Goal: Information Seeking & Learning: Check status

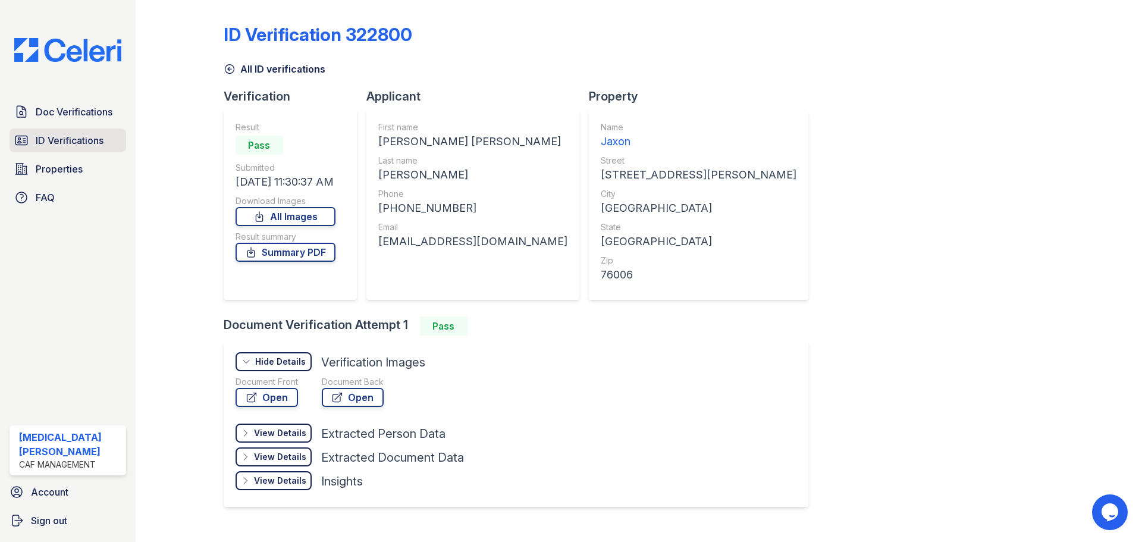
click at [49, 142] on span "ID Verifications" at bounding box center [70, 140] width 68 height 14
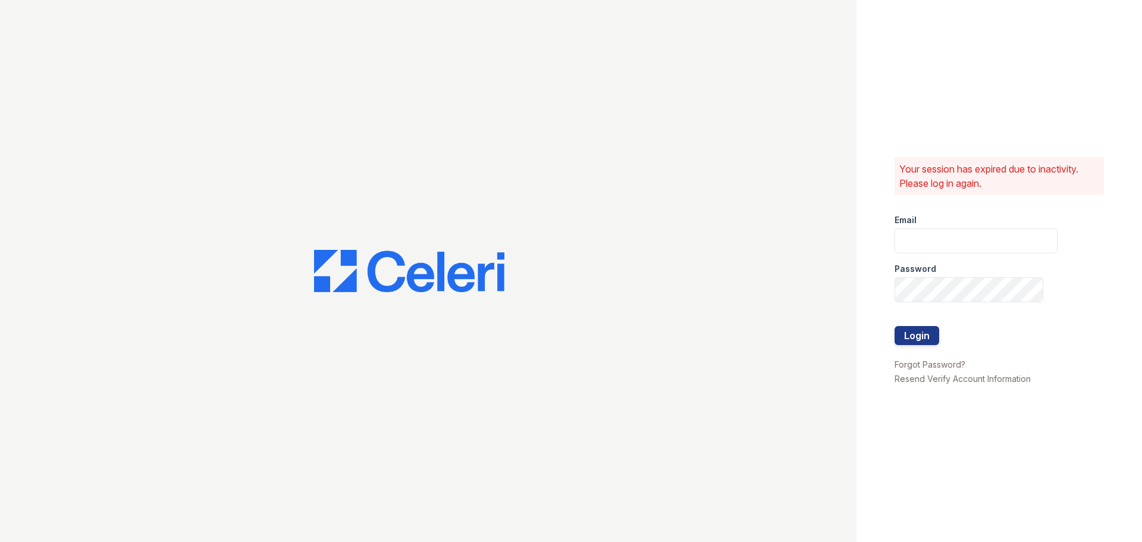
type input "jaxon1@cafmanagement.com"
click at [926, 331] on button "Login" at bounding box center [917, 335] width 45 height 19
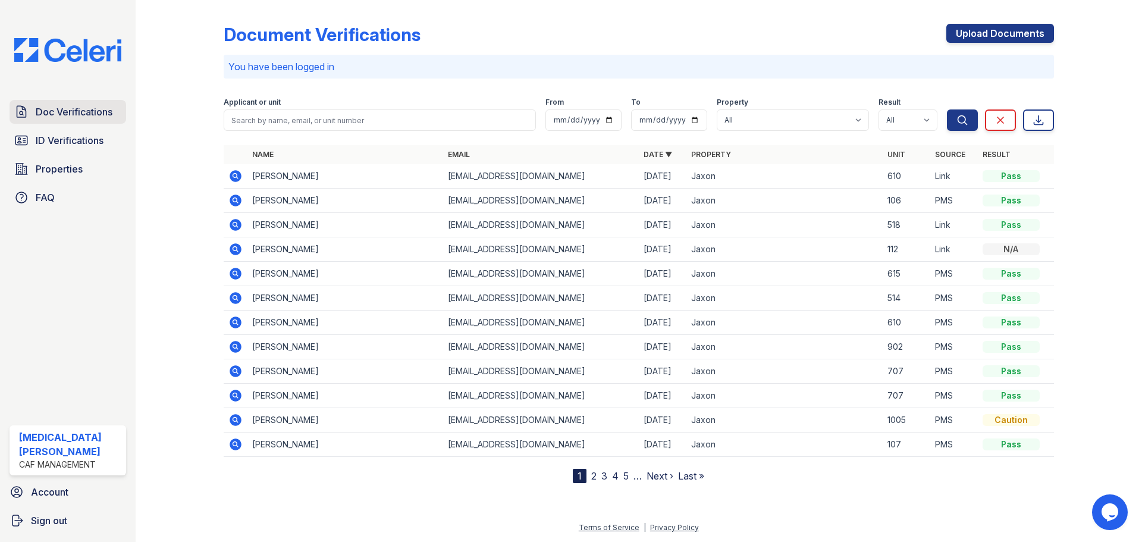
click at [62, 108] on span "Doc Verifications" at bounding box center [74, 112] width 77 height 14
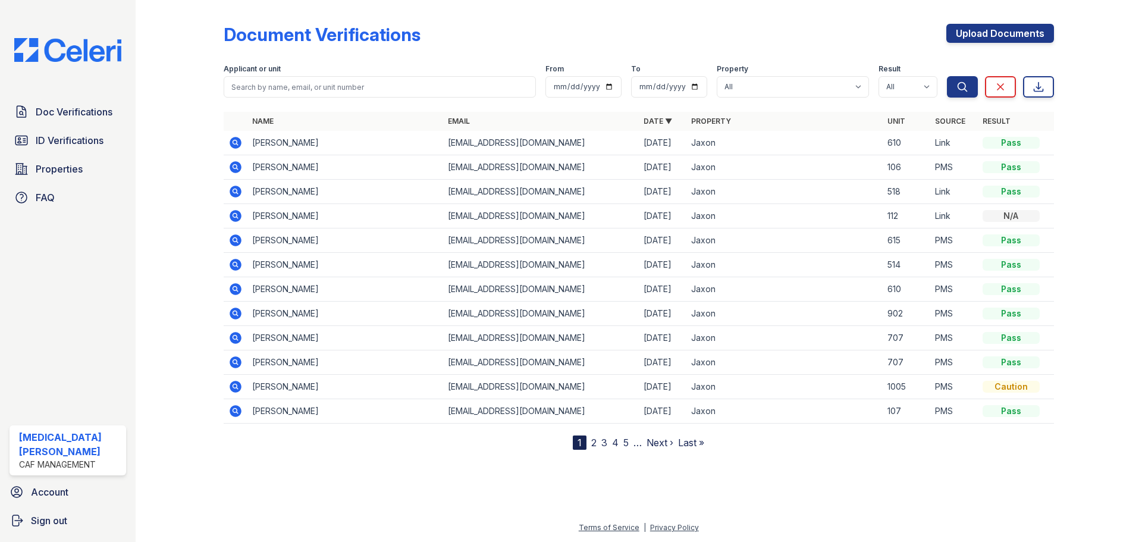
click at [233, 193] on icon at bounding box center [236, 192] width 12 height 12
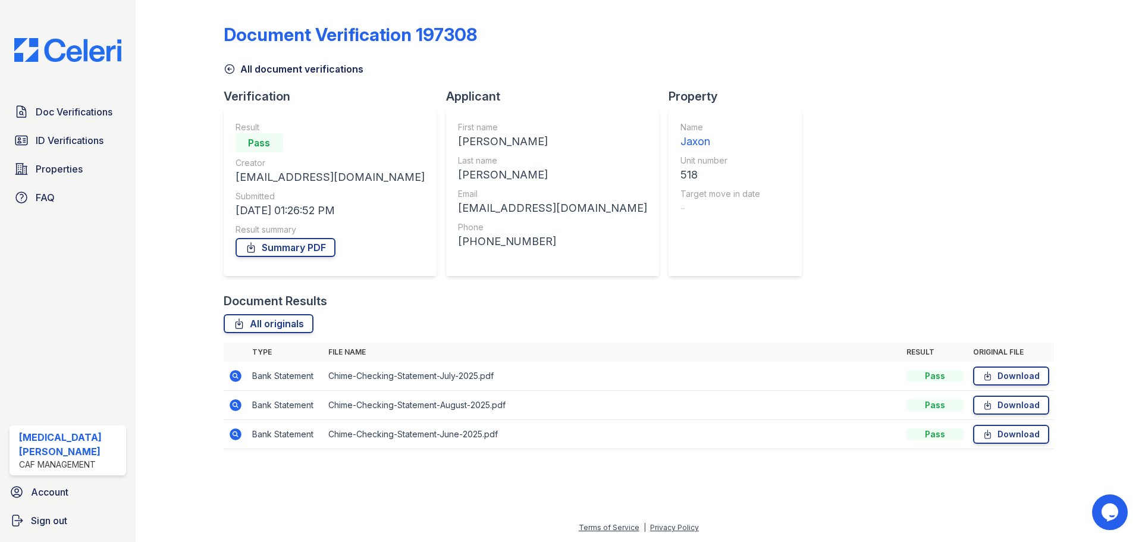
click at [237, 377] on icon at bounding box center [235, 376] width 14 height 14
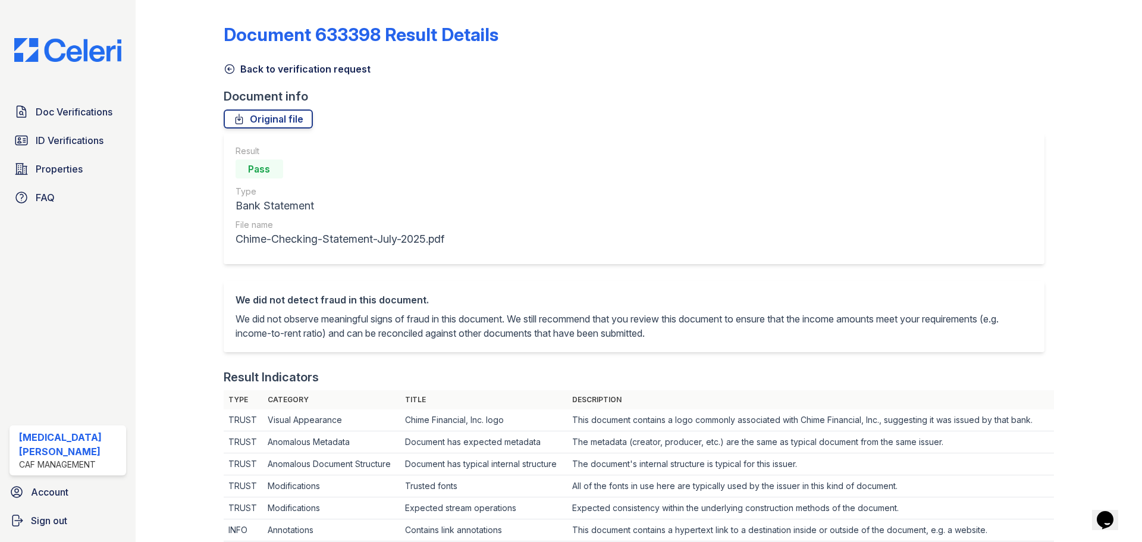
click at [237, 70] on link "Back to verification request" at bounding box center [297, 69] width 147 height 14
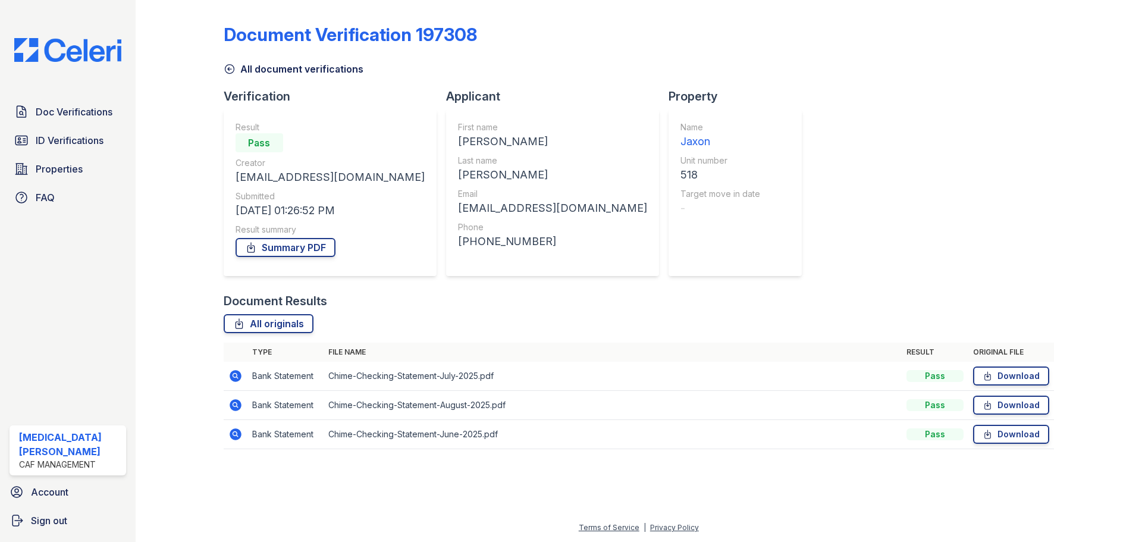
click at [246, 73] on link "All document verifications" at bounding box center [294, 69] width 140 height 14
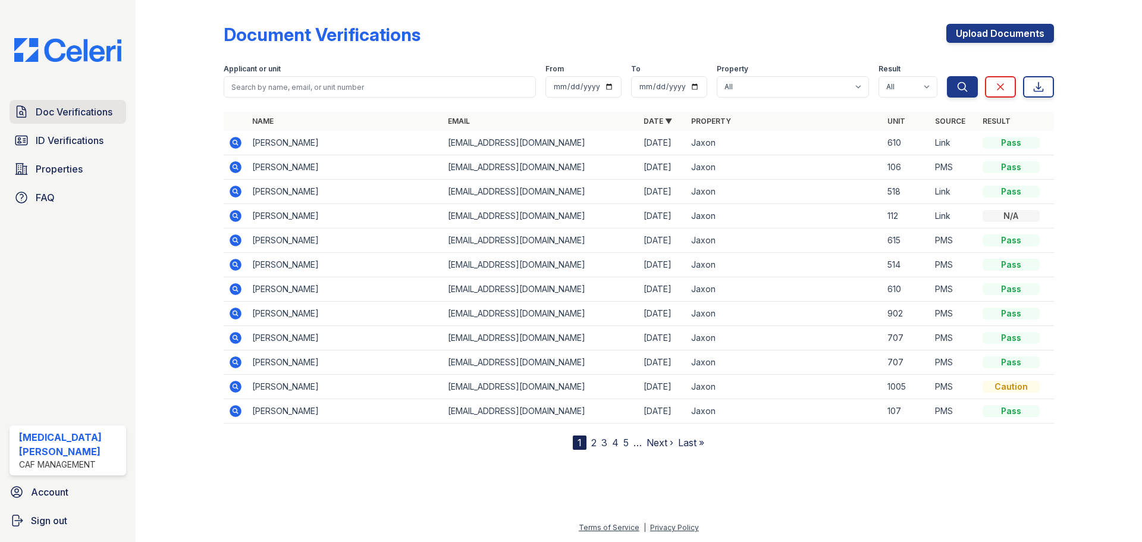
click at [86, 115] on span "Doc Verifications" at bounding box center [74, 112] width 77 height 14
click at [69, 111] on span "Doc Verifications" at bounding box center [74, 112] width 77 height 14
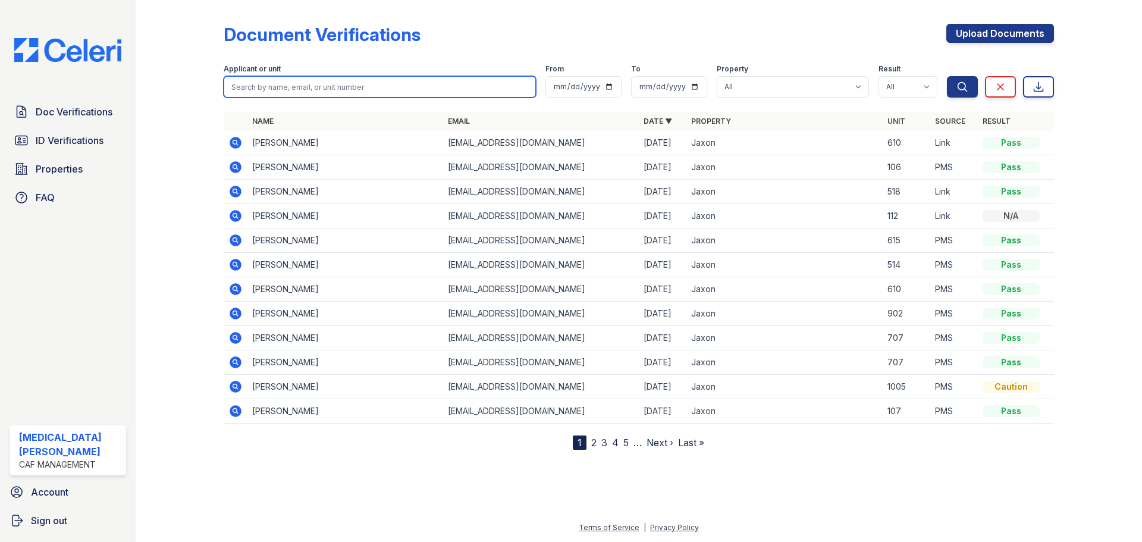
drag, startPoint x: 290, startPoint y: 87, endPoint x: 291, endPoint y: 75, distance: 12.5
click at [290, 87] on input "search" at bounding box center [380, 86] width 312 height 21
type input "turner"
click at [947, 76] on button "Search" at bounding box center [962, 86] width 31 height 21
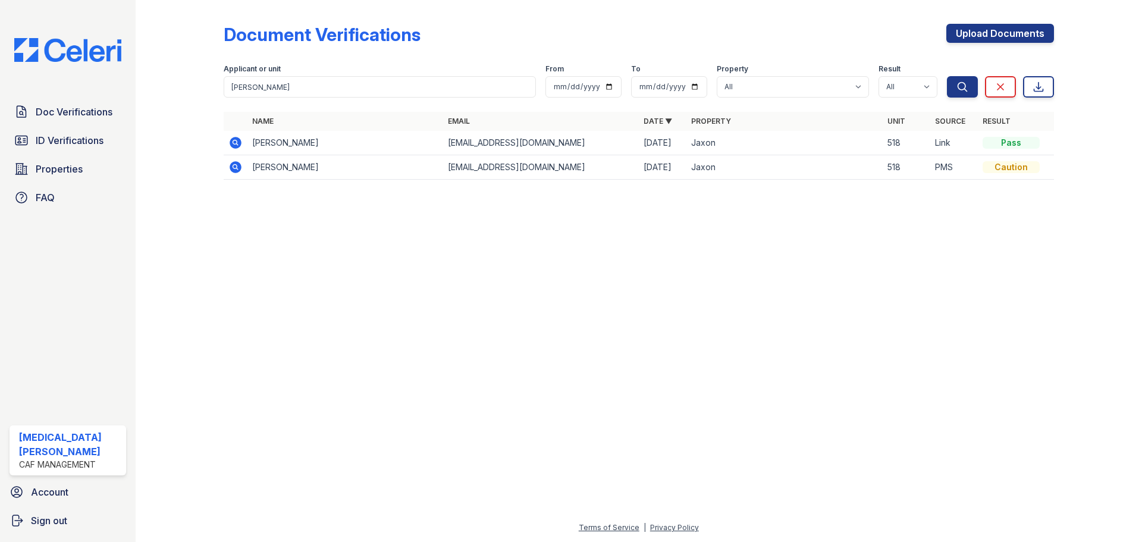
click at [234, 171] on icon at bounding box center [236, 167] width 12 height 12
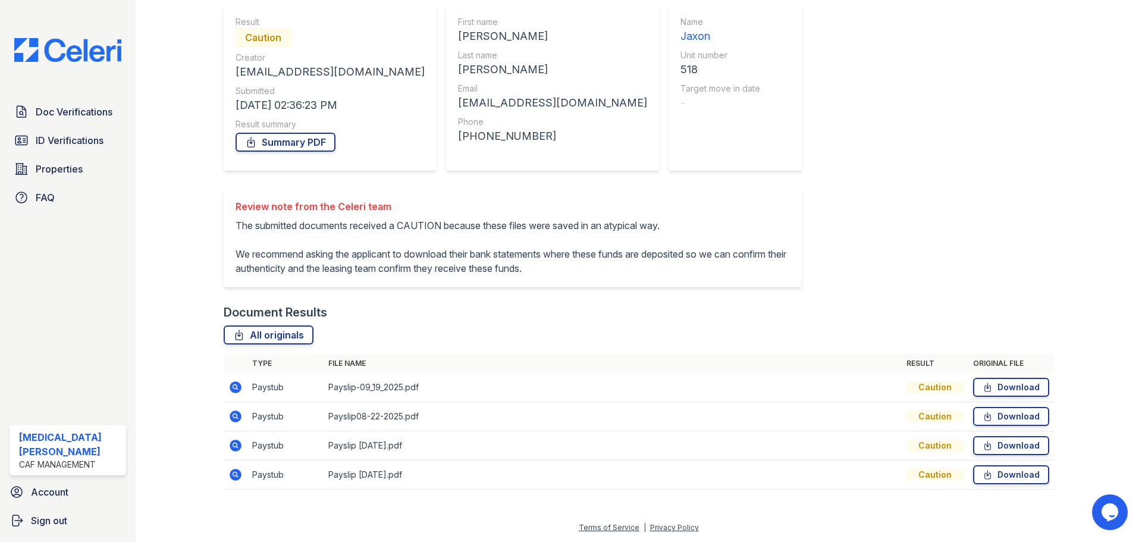
scroll to position [119, 0]
click at [231, 393] on icon at bounding box center [236, 387] width 12 height 12
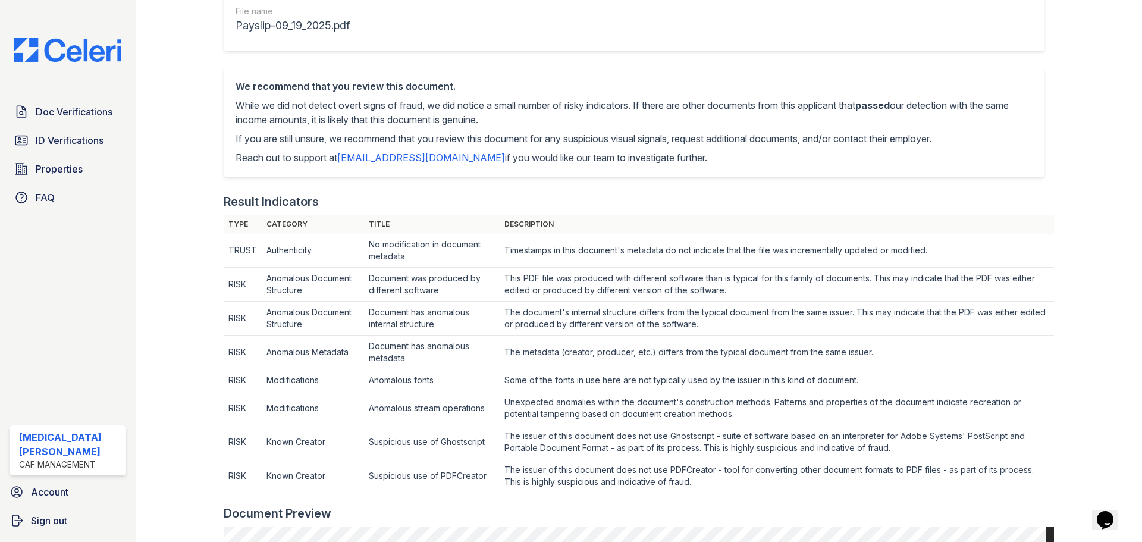
scroll to position [59, 0]
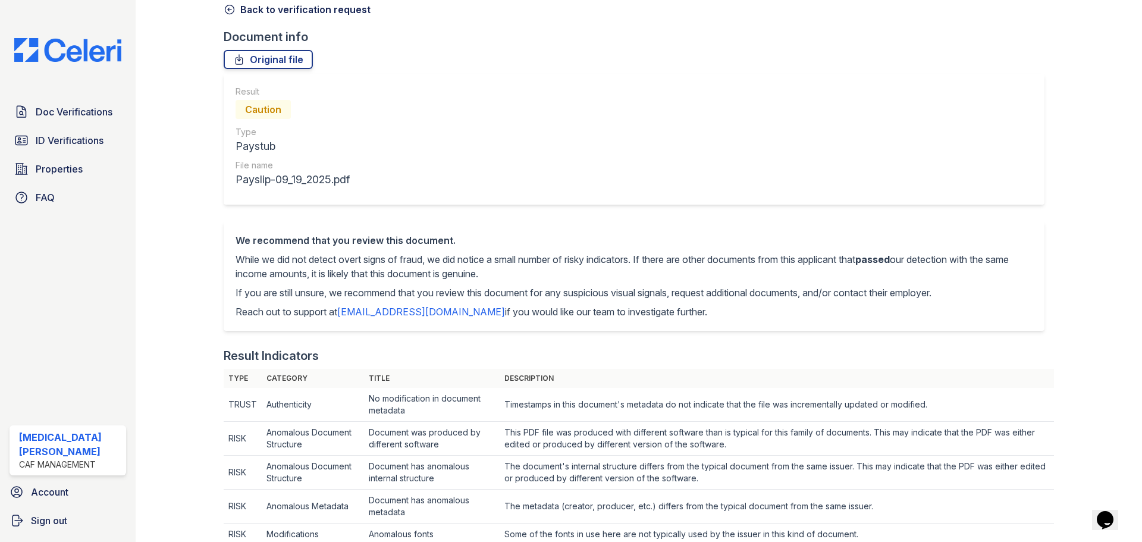
click at [255, 9] on link "Back to verification request" at bounding box center [297, 9] width 147 height 14
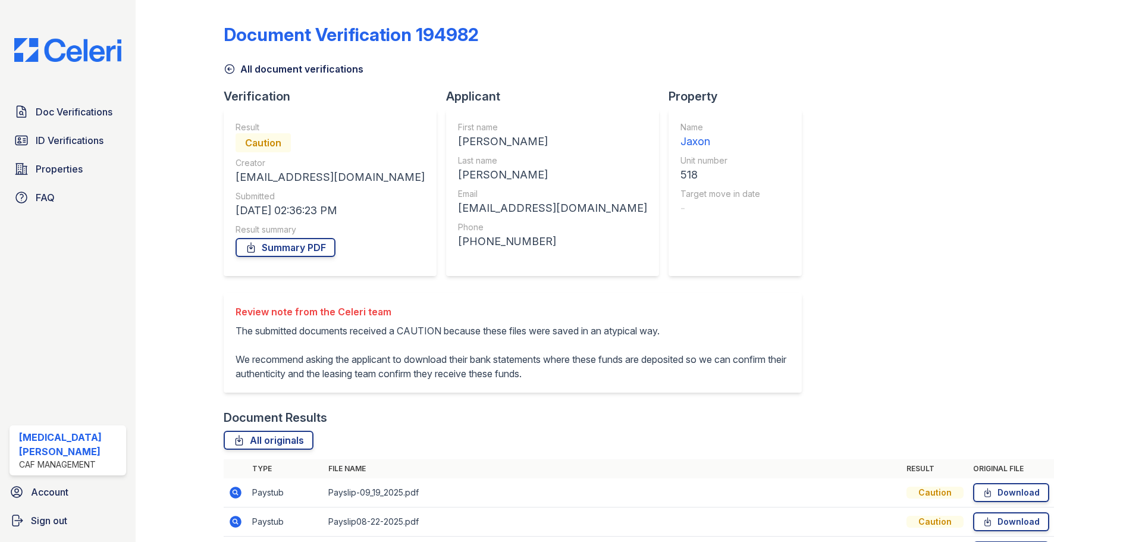
click at [243, 70] on link "All document verifications" at bounding box center [294, 69] width 140 height 14
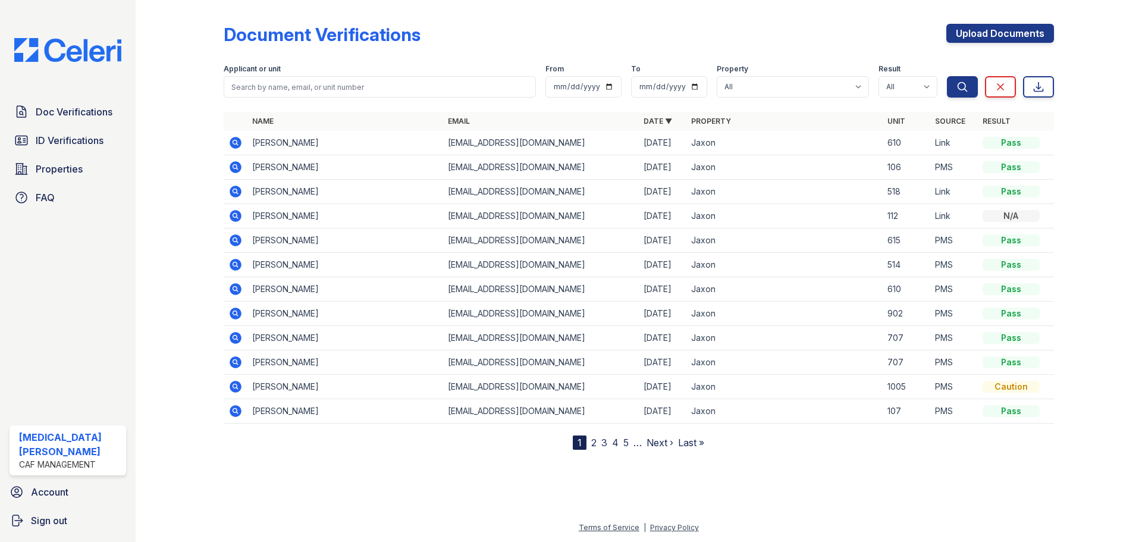
click at [240, 190] on icon at bounding box center [236, 192] width 12 height 12
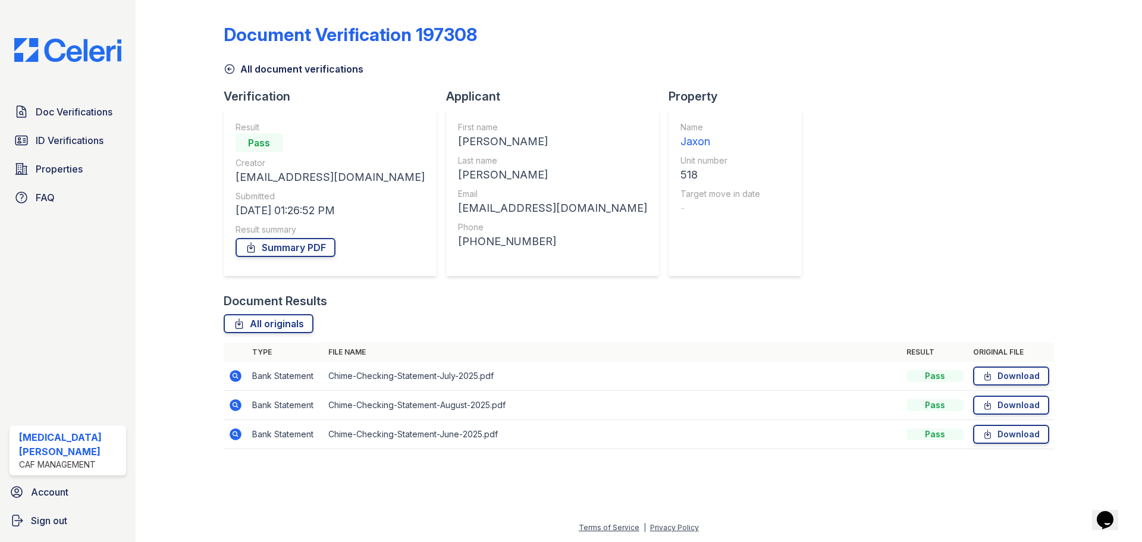
click at [232, 375] on icon at bounding box center [236, 376] width 12 height 12
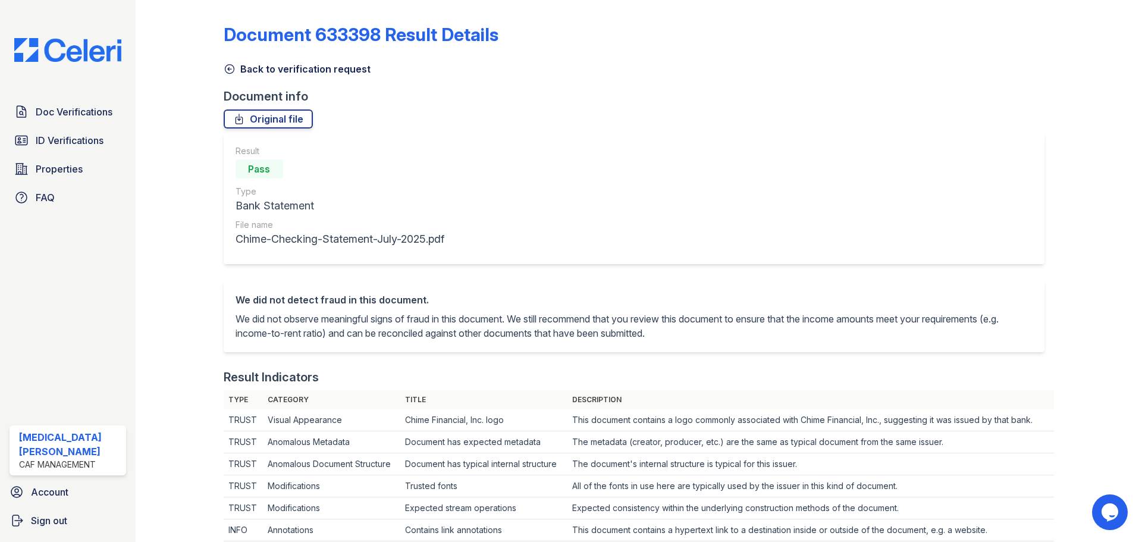
click at [229, 67] on icon at bounding box center [230, 69] width 12 height 12
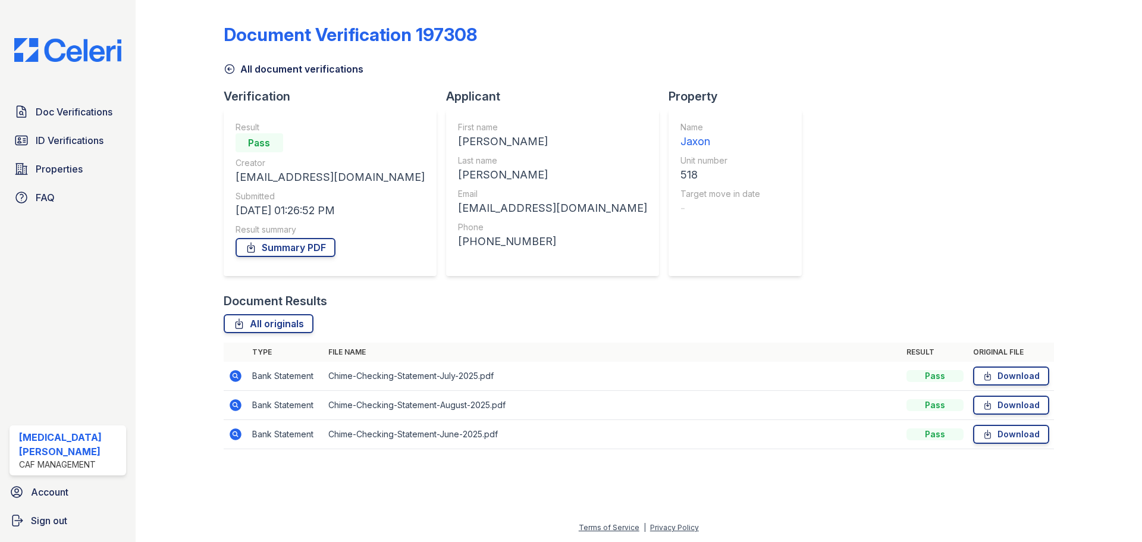
click at [242, 71] on link "All document verifications" at bounding box center [294, 69] width 140 height 14
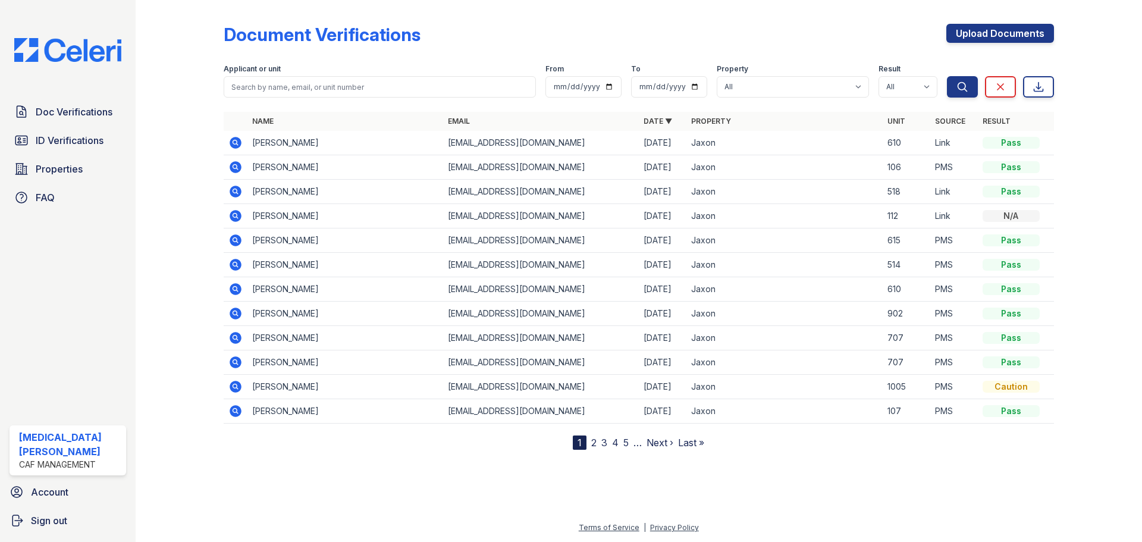
click at [230, 195] on icon at bounding box center [235, 191] width 14 height 14
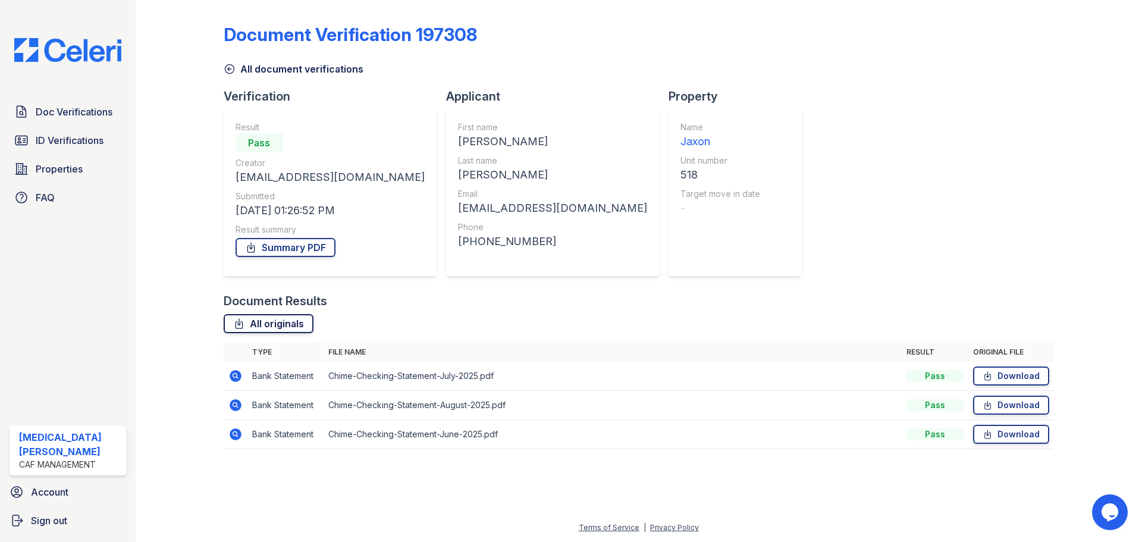
click at [264, 325] on link "All originals" at bounding box center [269, 323] width 90 height 19
click at [293, 250] on link "Summary PDF" at bounding box center [286, 247] width 100 height 19
click at [268, 68] on link "All document verifications" at bounding box center [294, 69] width 140 height 14
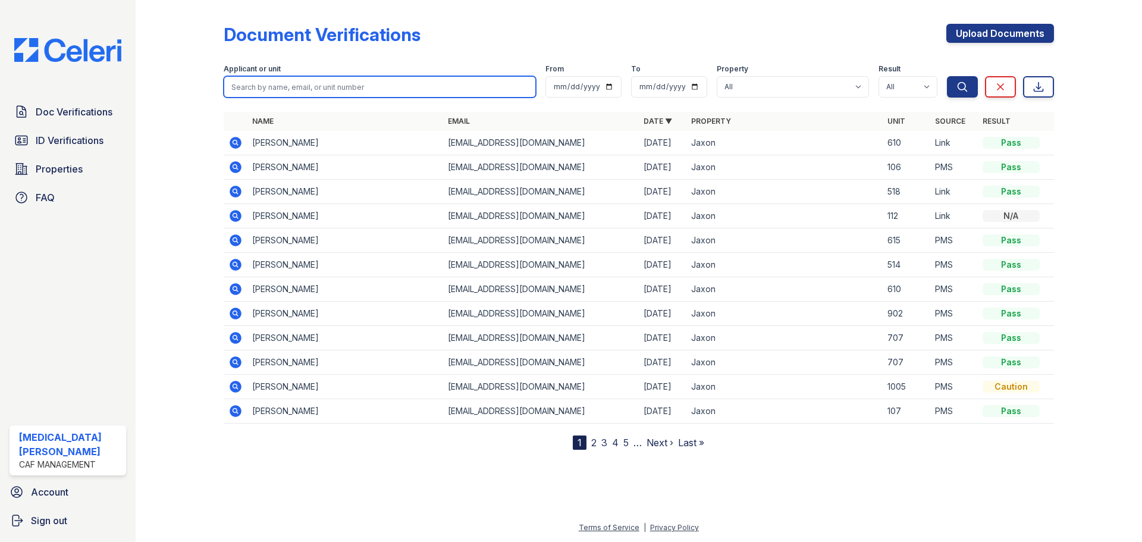
click at [294, 93] on input "search" at bounding box center [380, 86] width 312 height 21
type input "tunner"
click at [947, 76] on button "Search" at bounding box center [962, 86] width 31 height 21
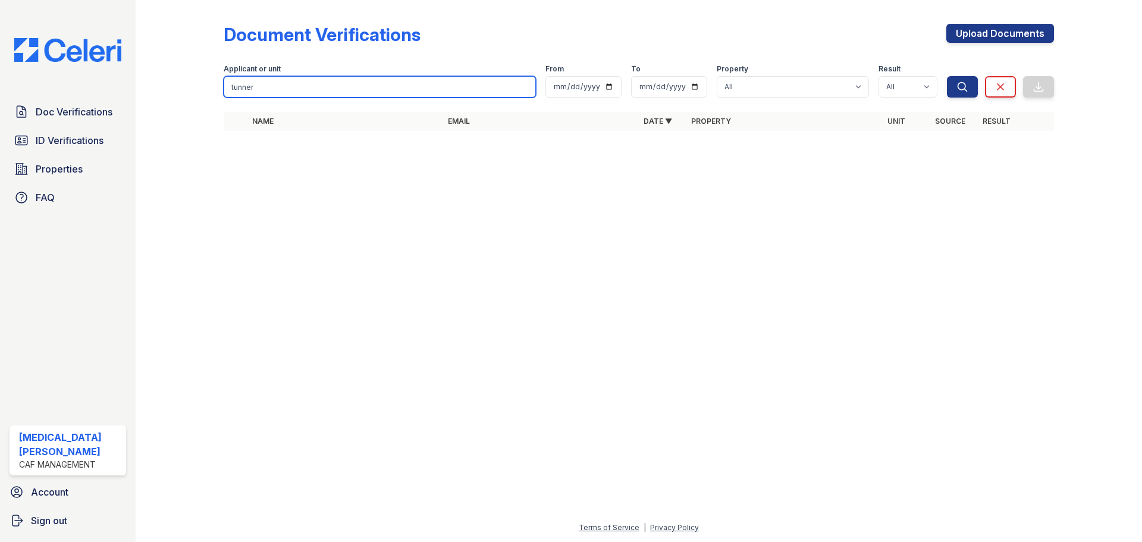
click at [308, 81] on input "tunner" at bounding box center [380, 86] width 312 height 21
type input "t"
type input "tuner"
click at [947, 76] on button "Search" at bounding box center [962, 86] width 31 height 21
click at [312, 74] on div "Applicant or unit" at bounding box center [380, 70] width 312 height 12
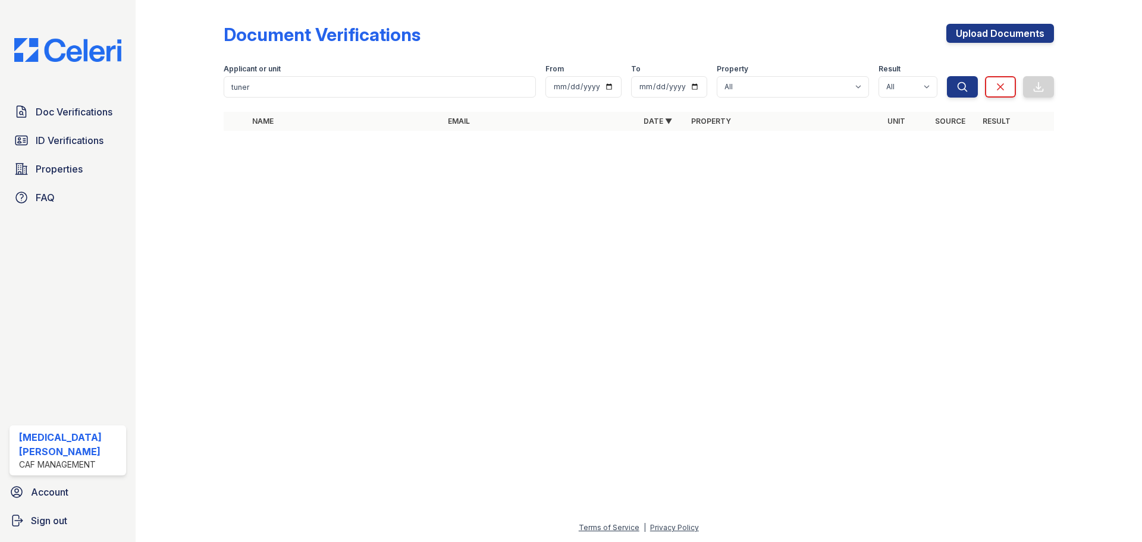
click at [293, 101] on form "Applicant or unit tuner From To Property All Jaxon Result All Pass Caution Fail…" at bounding box center [639, 79] width 830 height 48
click at [293, 87] on input "tuner" at bounding box center [380, 86] width 312 height 21
type input "turner"
click at [947, 76] on button "Search" at bounding box center [962, 86] width 31 height 21
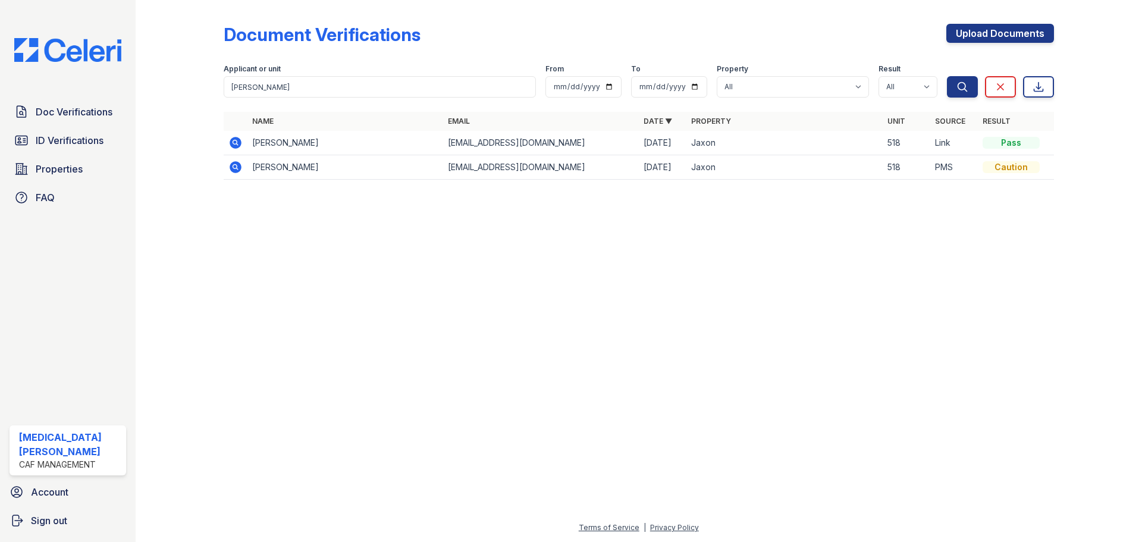
click at [232, 164] on icon at bounding box center [236, 167] width 12 height 12
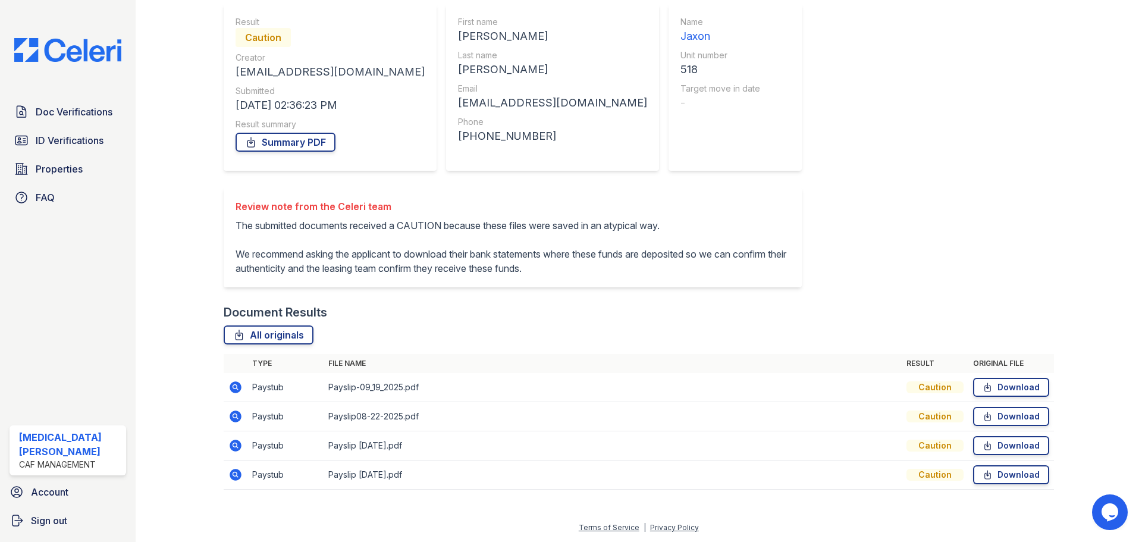
scroll to position [134, 0]
click at [233, 389] on icon at bounding box center [236, 387] width 12 height 12
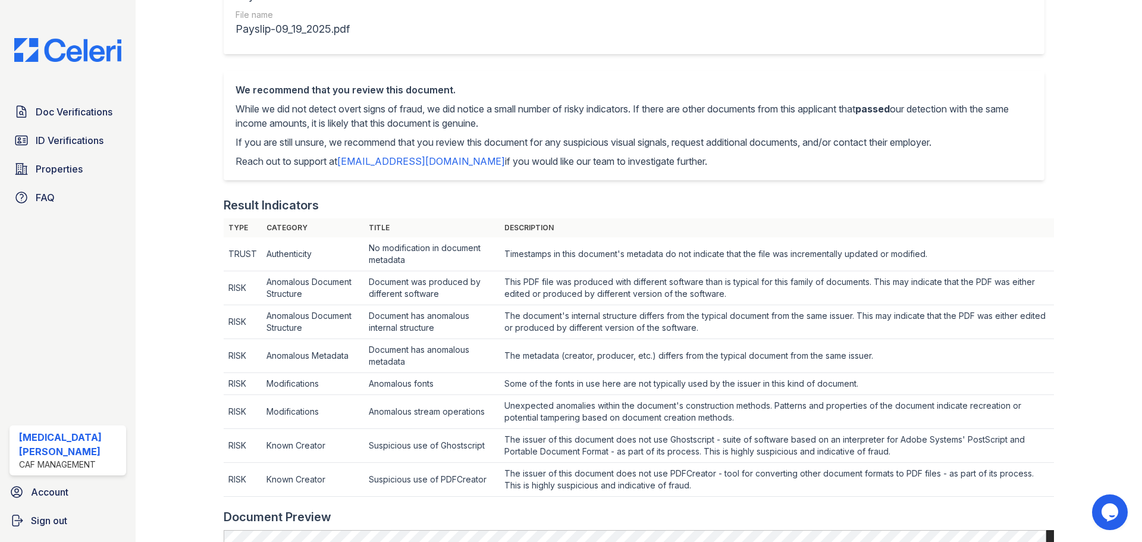
scroll to position [59, 0]
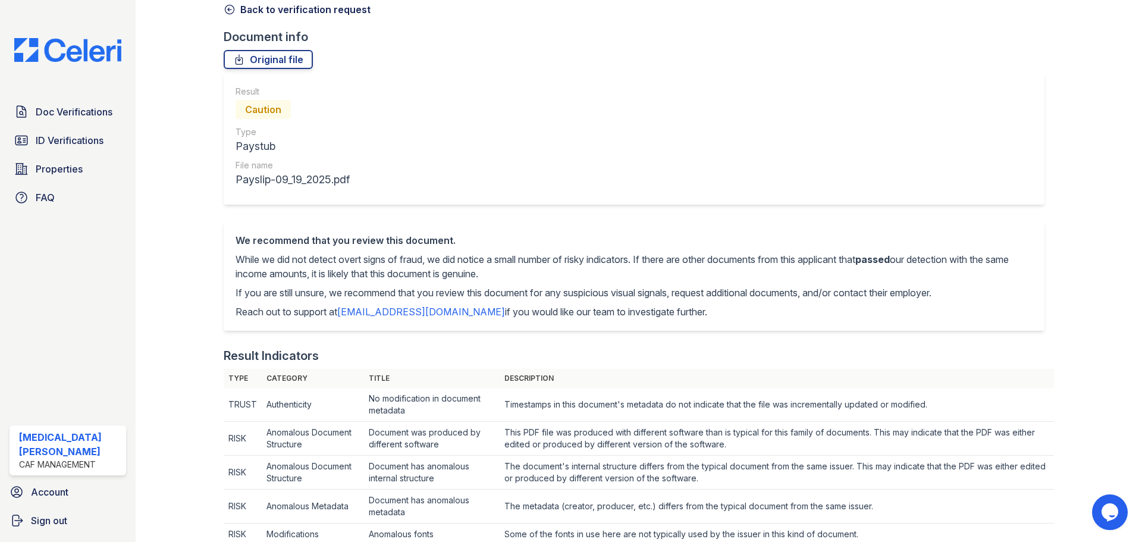
drag, startPoint x: 257, startPoint y: 15, endPoint x: 262, endPoint y: 11, distance: 6.3
click at [257, 14] on link "Back to verification request" at bounding box center [297, 9] width 147 height 14
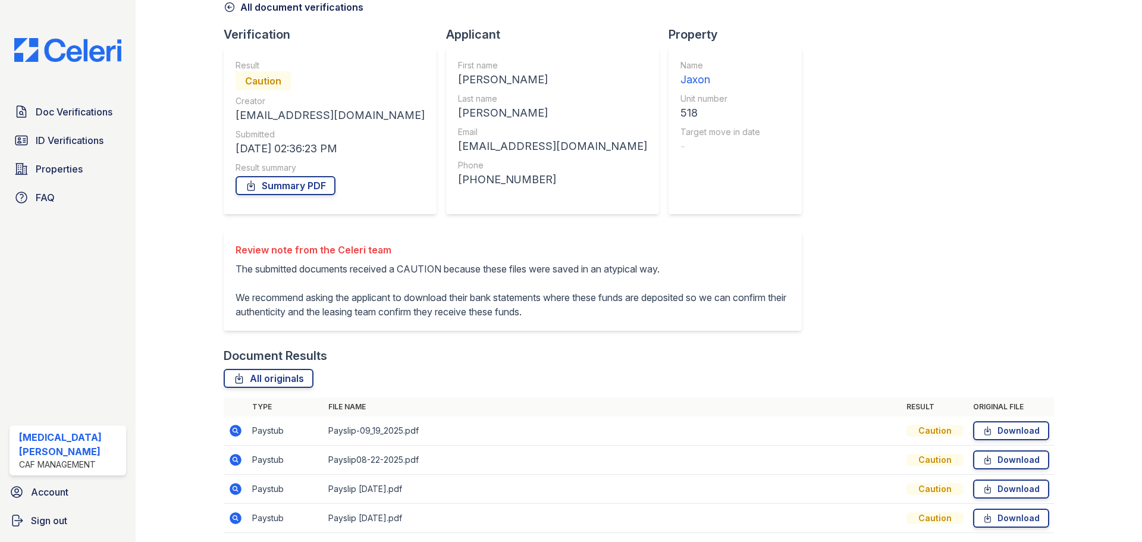
scroll to position [134, 0]
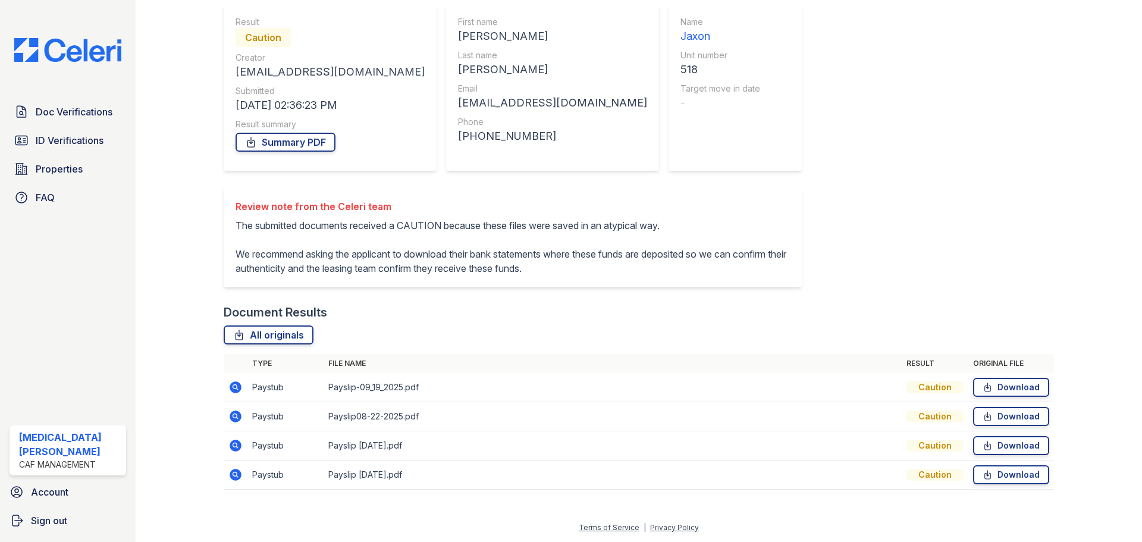
click at [239, 476] on icon at bounding box center [236, 475] width 12 height 12
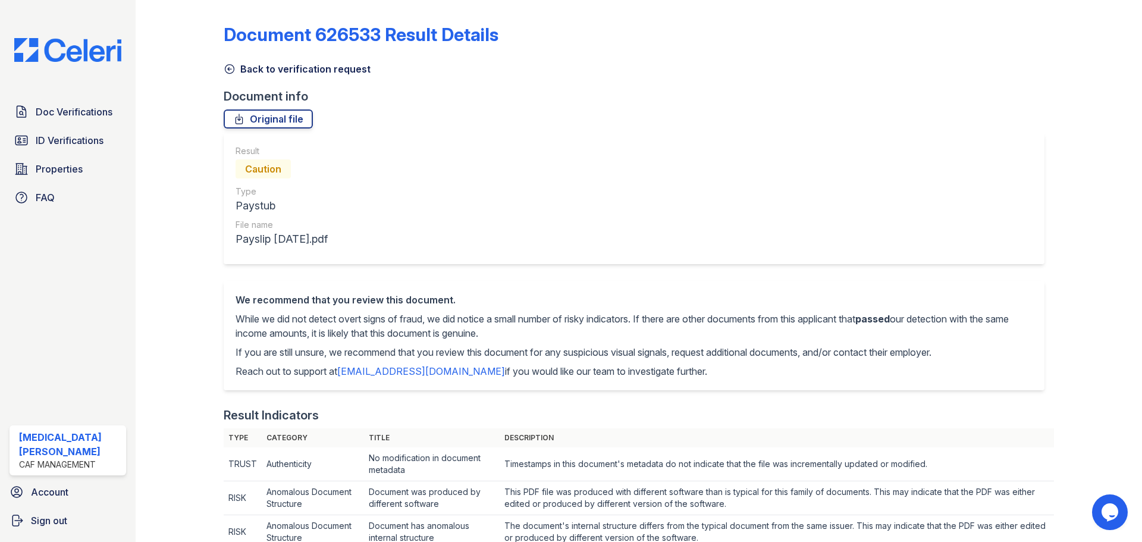
click at [232, 67] on icon at bounding box center [230, 69] width 12 height 12
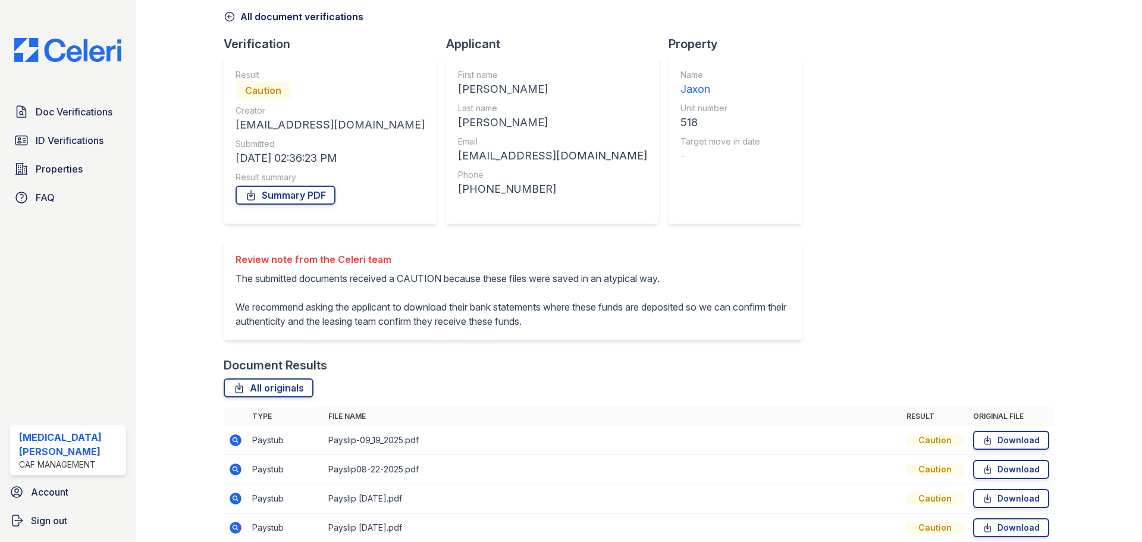
scroll to position [134, 0]
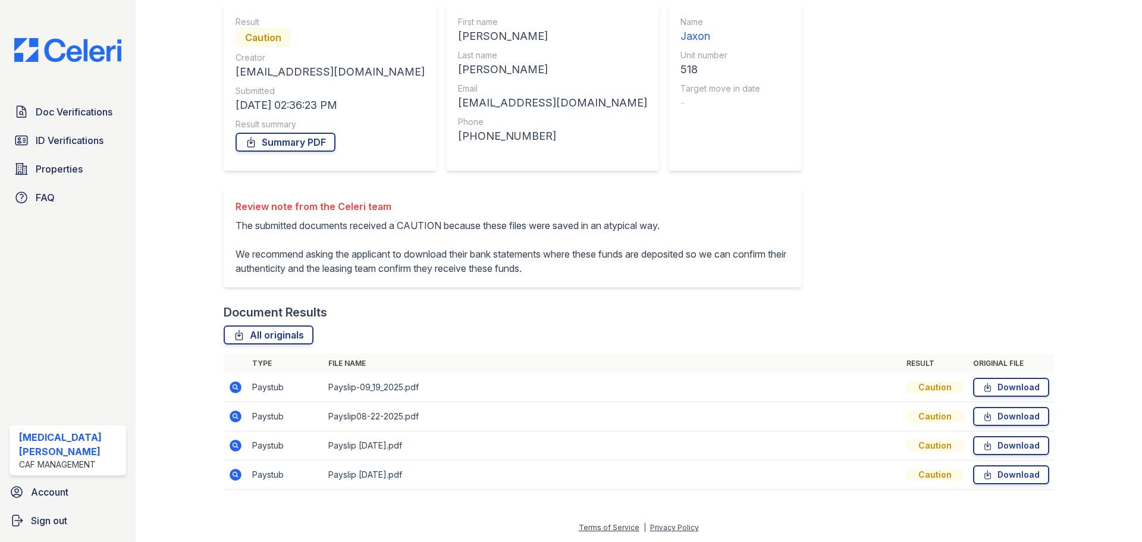
click at [240, 417] on icon at bounding box center [236, 416] width 12 height 12
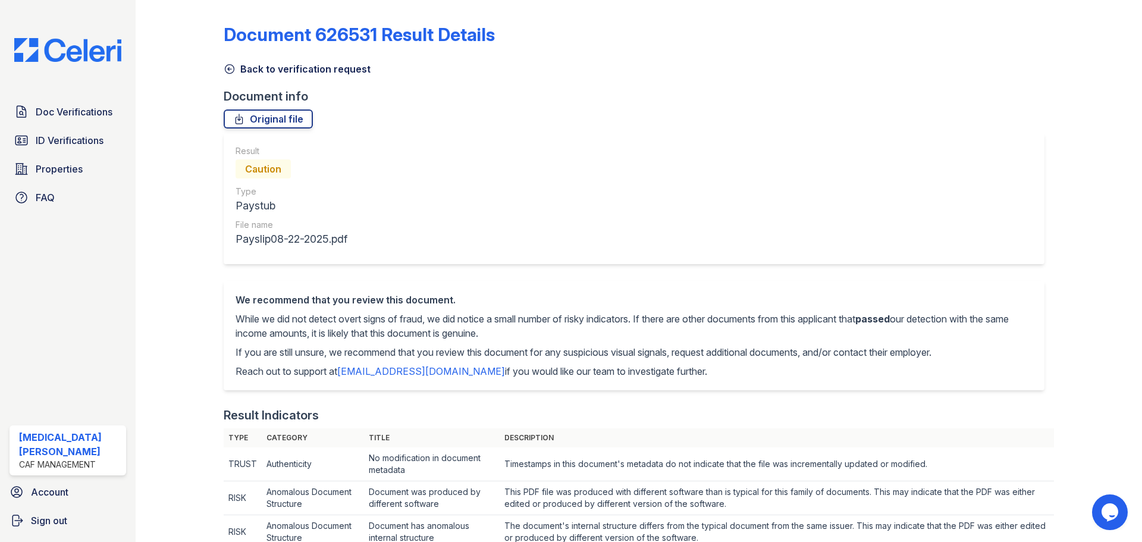
click at [246, 71] on link "Back to verification request" at bounding box center [297, 69] width 147 height 14
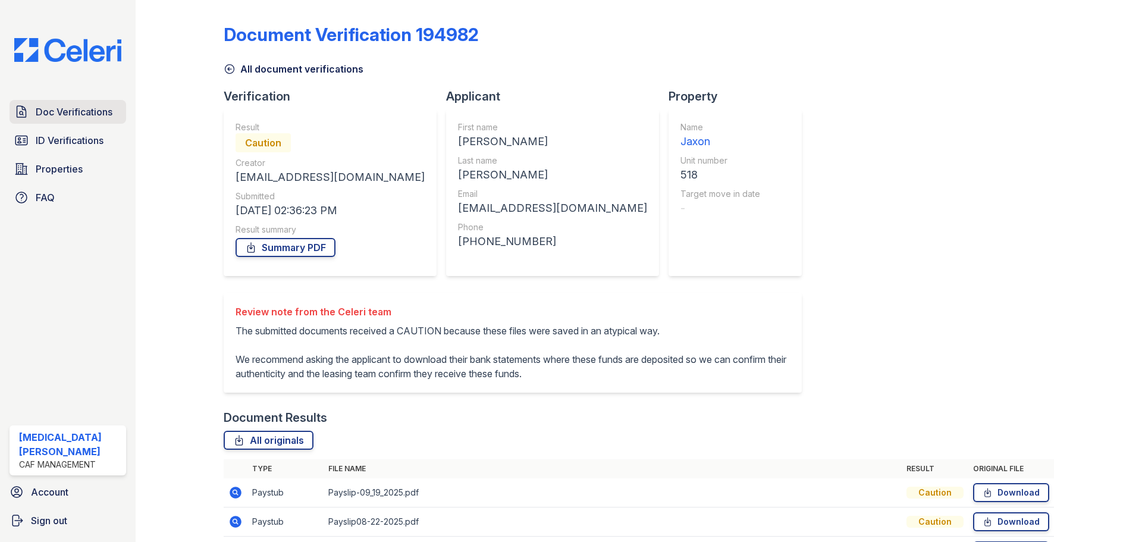
click at [86, 106] on span "Doc Verifications" at bounding box center [74, 112] width 77 height 14
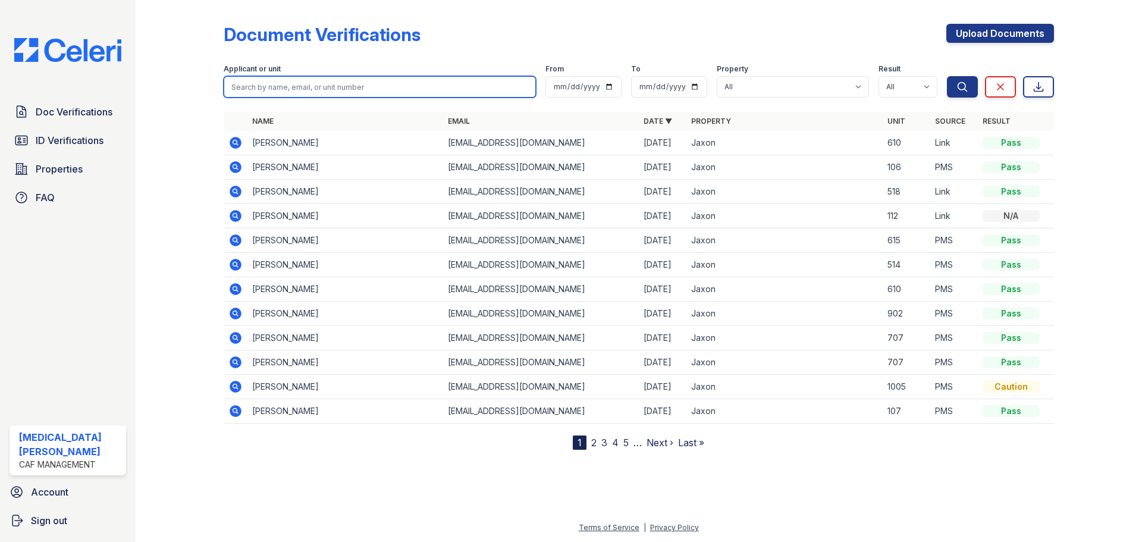
click at [294, 90] on input "search" at bounding box center [380, 86] width 312 height 21
type input "[PERSON_NAME]"
click at [947, 76] on button "Search" at bounding box center [962, 86] width 31 height 21
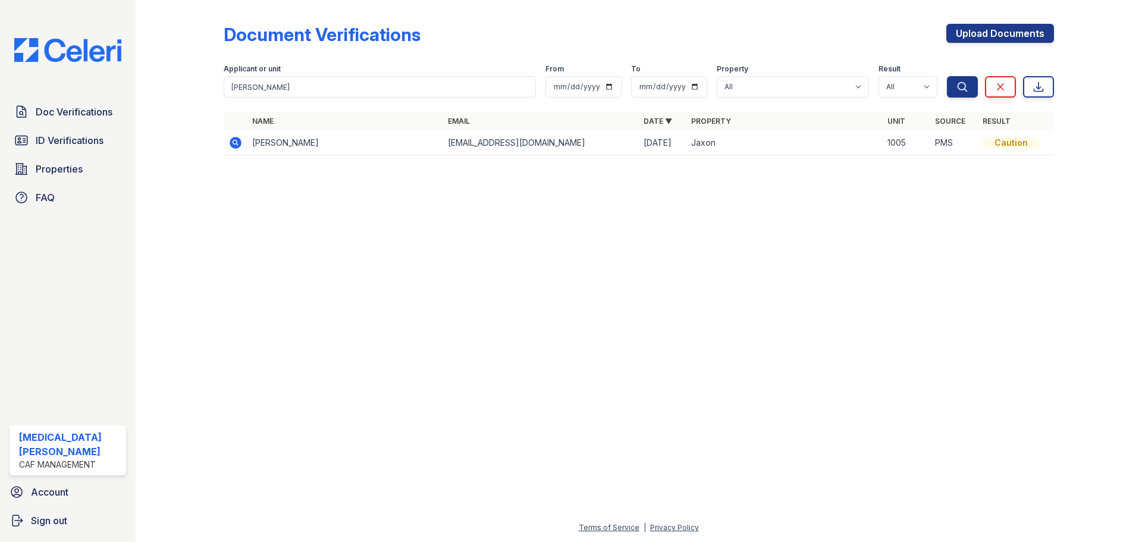
click at [238, 146] on icon at bounding box center [236, 143] width 12 height 12
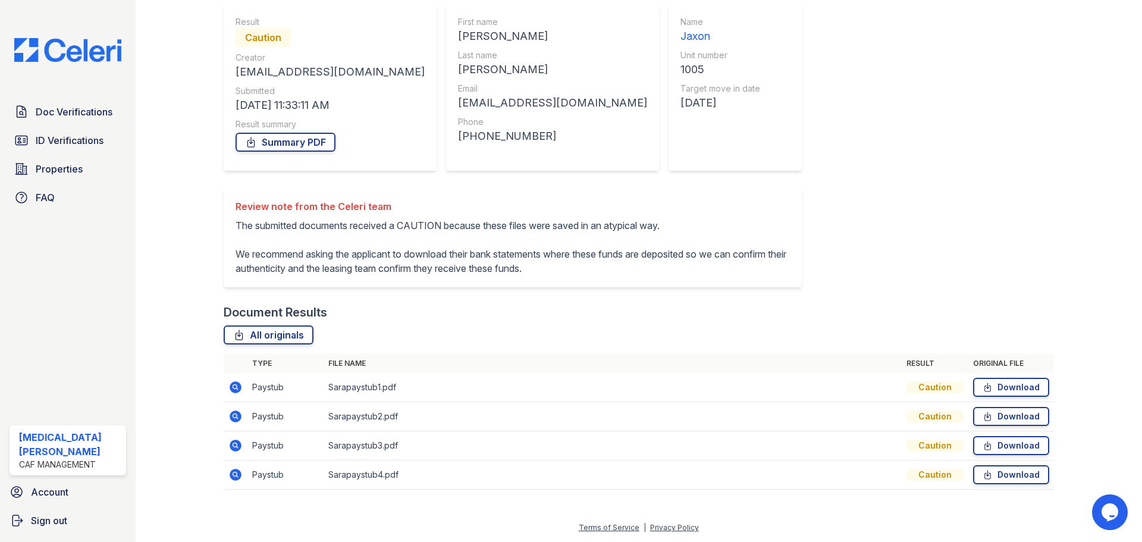
scroll to position [134, 0]
click at [233, 478] on icon at bounding box center [236, 475] width 12 height 12
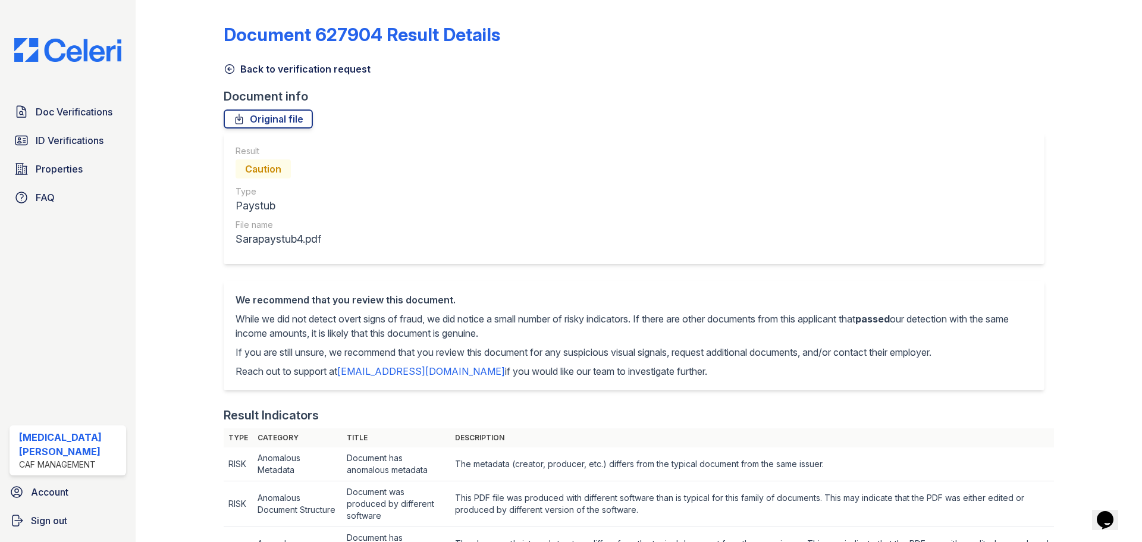
click at [250, 71] on link "Back to verification request" at bounding box center [297, 69] width 147 height 14
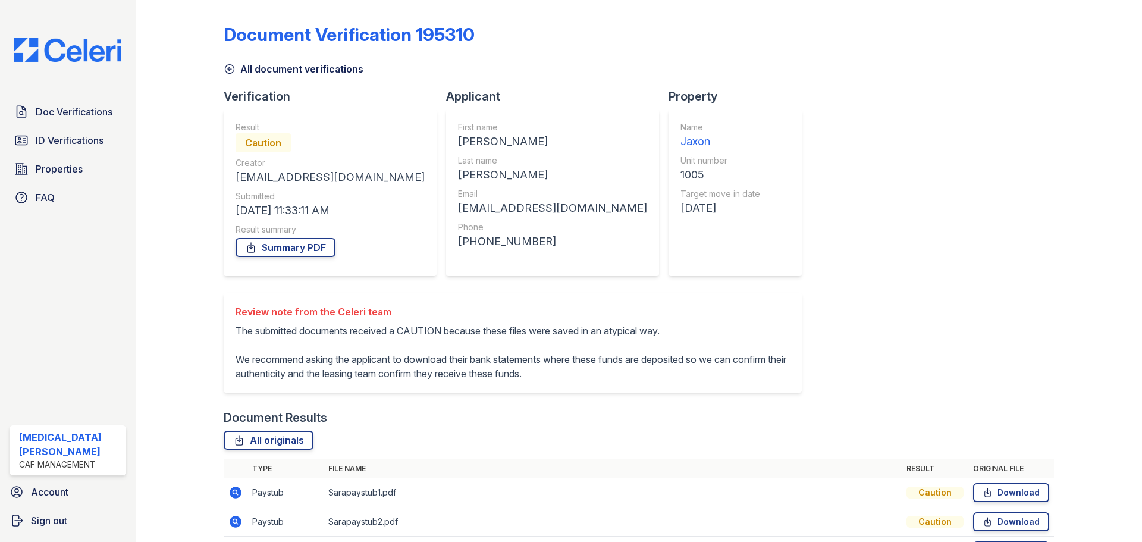
click at [251, 71] on link "All document verifications" at bounding box center [294, 69] width 140 height 14
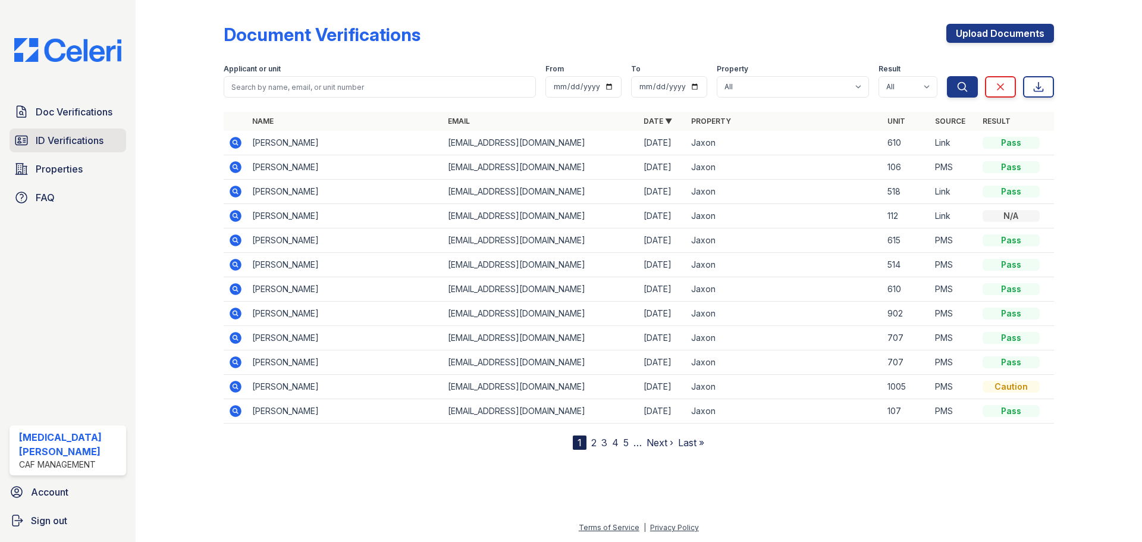
click at [62, 142] on span "ID Verifications" at bounding box center [70, 140] width 68 height 14
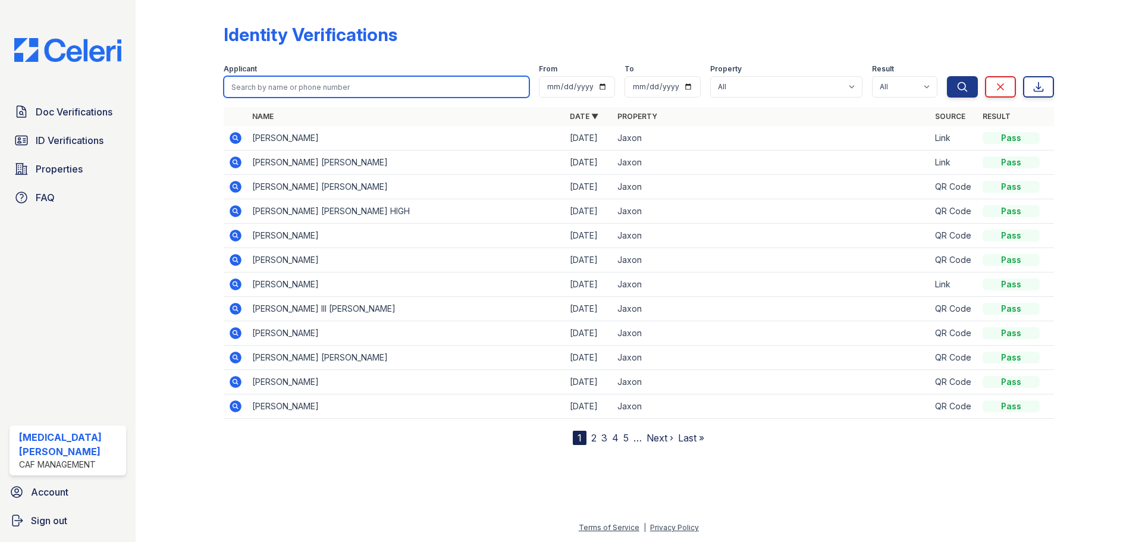
click at [291, 84] on input "search" at bounding box center [377, 86] width 306 height 21
type input "[PERSON_NAME]"
click at [947, 76] on button "Search" at bounding box center [962, 86] width 31 height 21
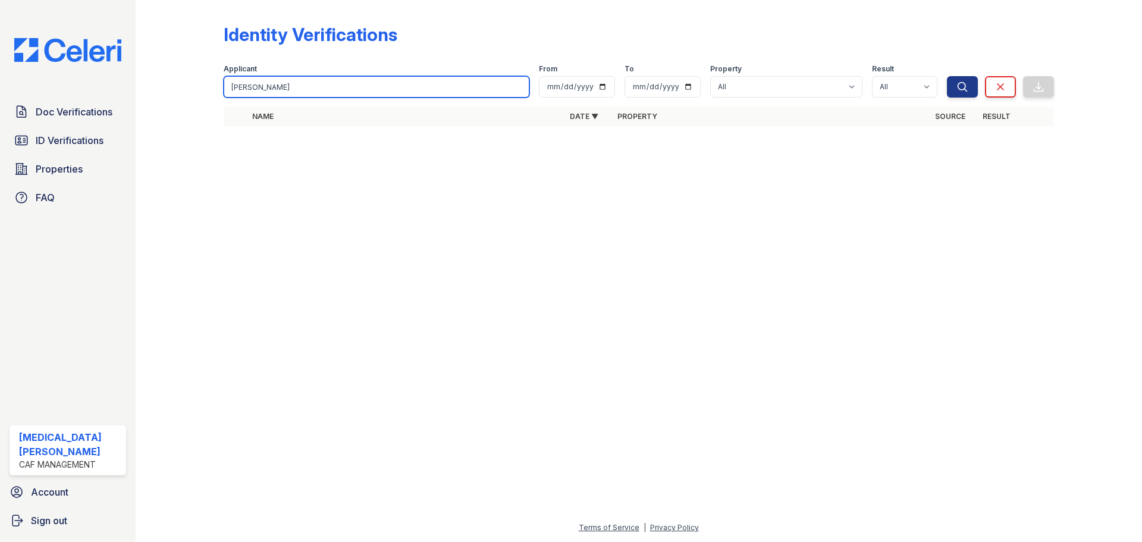
click at [293, 86] on input "[PERSON_NAME]" at bounding box center [377, 86] width 306 height 21
type input "[PERSON_NAME]"
click at [947, 76] on button "Search" at bounding box center [962, 86] width 31 height 21
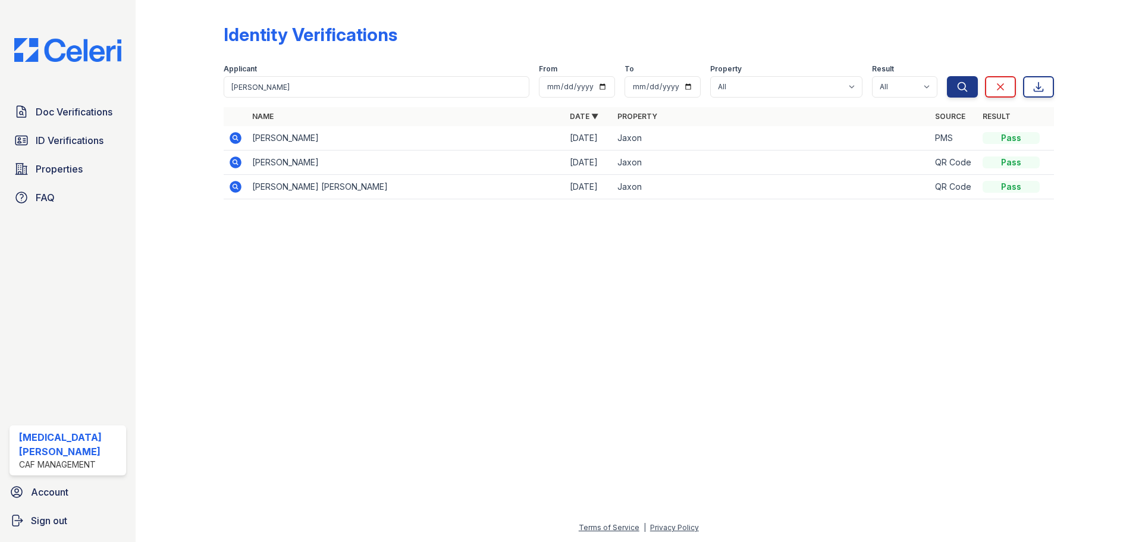
click at [233, 134] on icon at bounding box center [236, 138] width 12 height 12
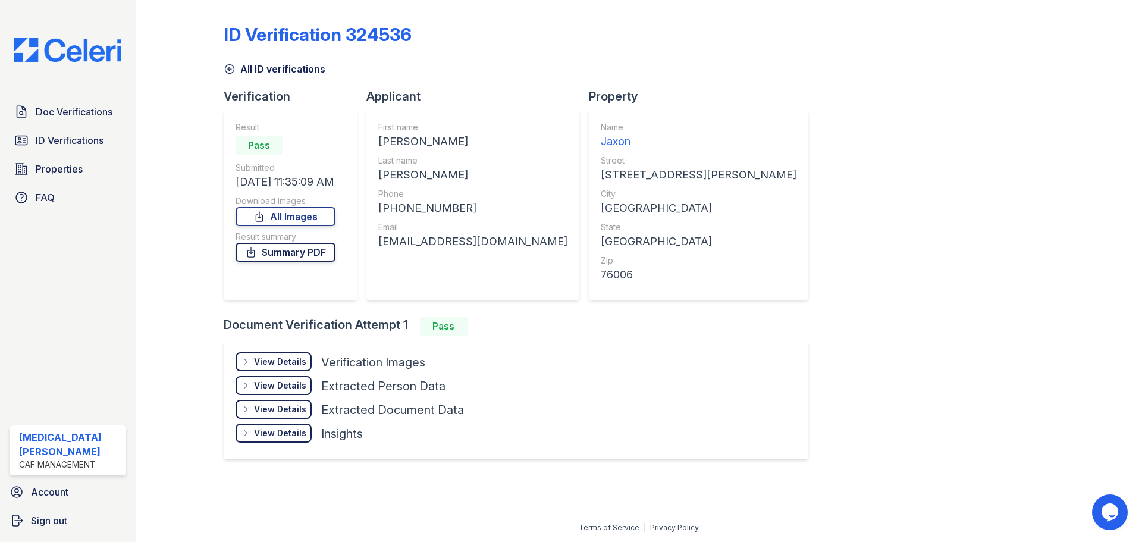
click at [286, 259] on link "Summary PDF" at bounding box center [286, 252] width 100 height 19
